Goal: Transaction & Acquisition: Purchase product/service

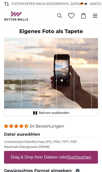
click at [36, 114] on rect "1 of 1" at bounding box center [37, 112] width 2 height 3
click at [37, 114] on icon "1 of 1" at bounding box center [35, 113] width 5 height 4
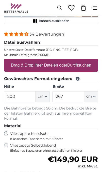
scroll to position [92, 0]
click at [47, 97] on icon "button" at bounding box center [46, 96] width 3 height 3
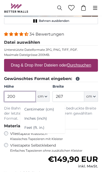
click at [14, 98] on input "200" at bounding box center [20, 96] width 32 height 11
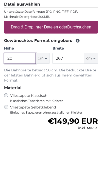
type input "2"
type input "300"
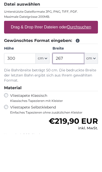
click at [66, 91] on input "267" at bounding box center [69, 96] width 32 height 11
type input "2"
type input "500"
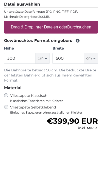
scroll to position [130, 0]
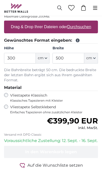
click at [11, 106] on label "Vliestapete Selbstklebend Einfaches Tapezieren ohne zusätzlichen Kleister" at bounding box center [54, 110] width 88 height 10
